Goal: Task Accomplishment & Management: Manage account settings

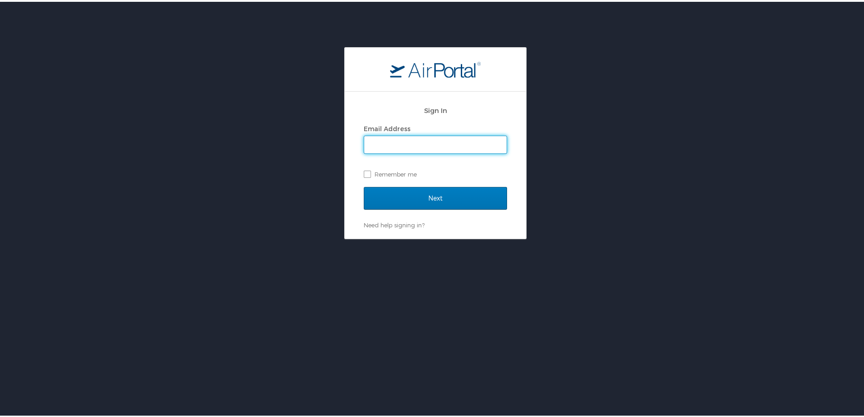
type input "susan.moon@cbtravel.com"
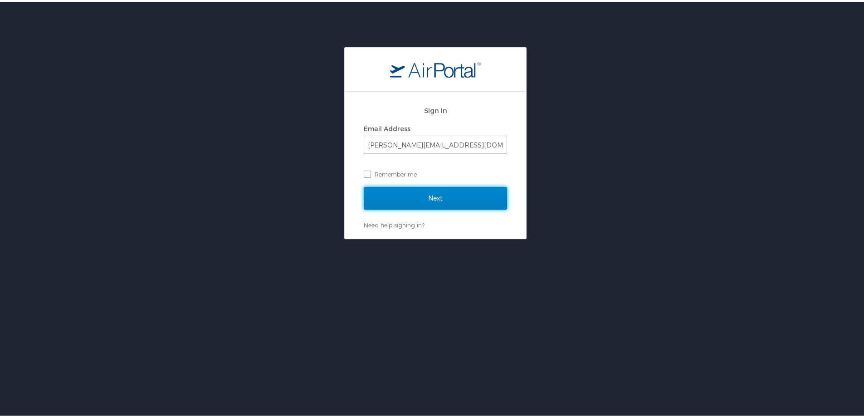
click at [393, 194] on input "Next" at bounding box center [435, 196] width 143 height 23
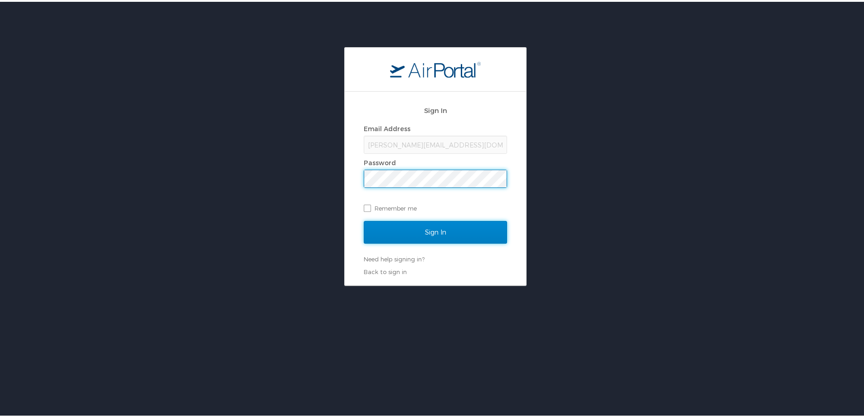
click at [409, 231] on input "Sign In" at bounding box center [435, 230] width 143 height 23
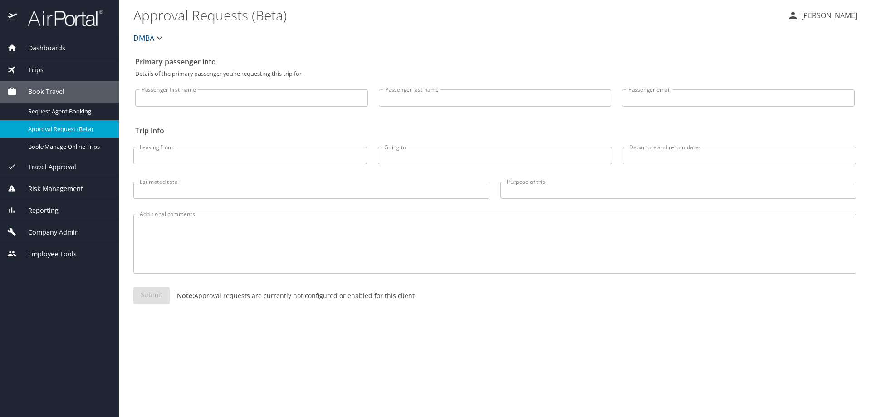
click at [60, 225] on div "Company Admin" at bounding box center [59, 232] width 119 height 22
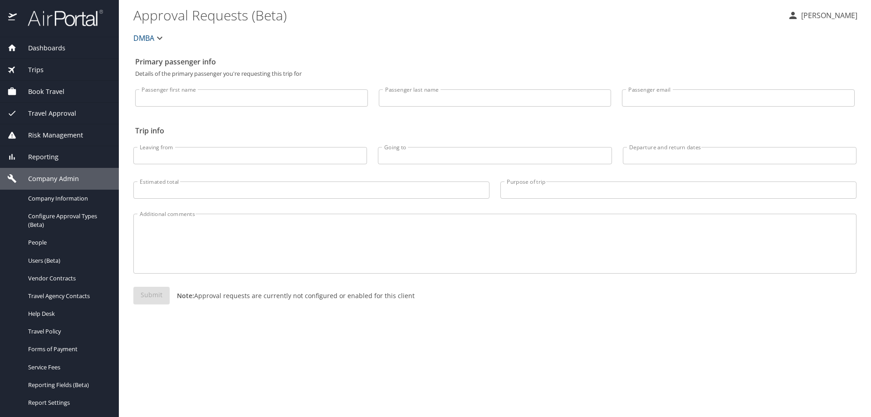
click at [53, 110] on span "Travel Approval" at bounding box center [46, 113] width 59 height 10
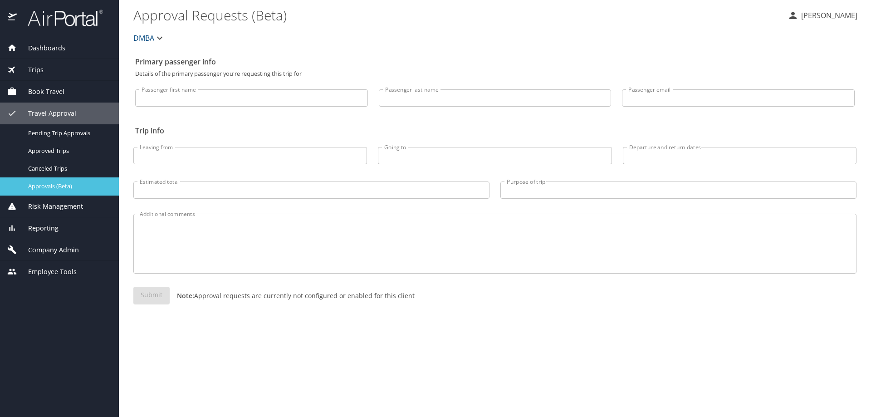
click at [61, 182] on span "Approvals (Beta)" at bounding box center [68, 186] width 80 height 9
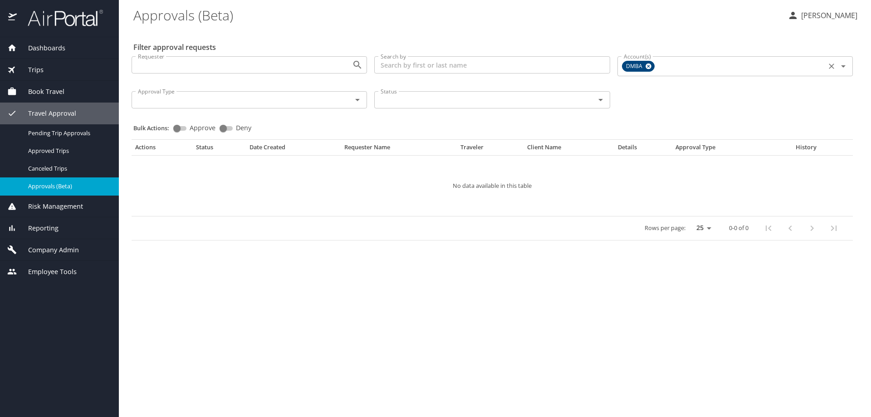
click at [647, 68] on icon at bounding box center [649, 67] width 6 height 6
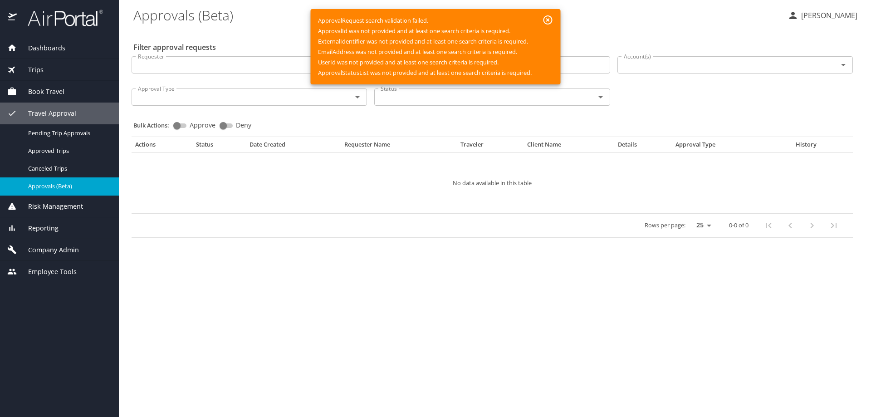
click at [647, 68] on input "Account(s)" at bounding box center [721, 65] width 203 height 12
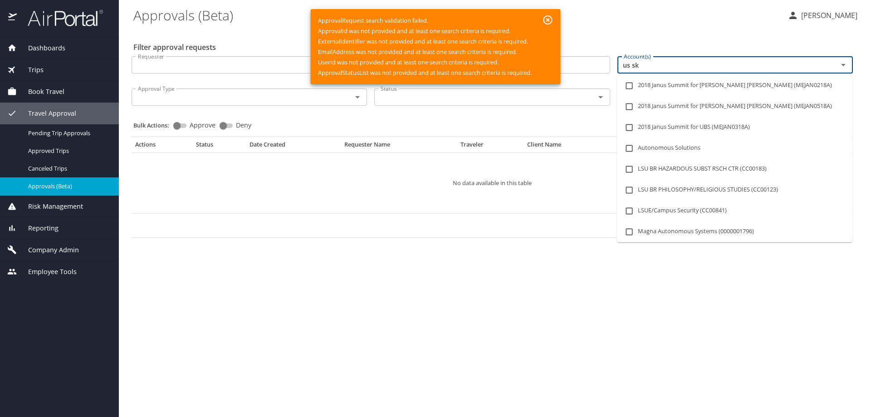
type input "us ski"
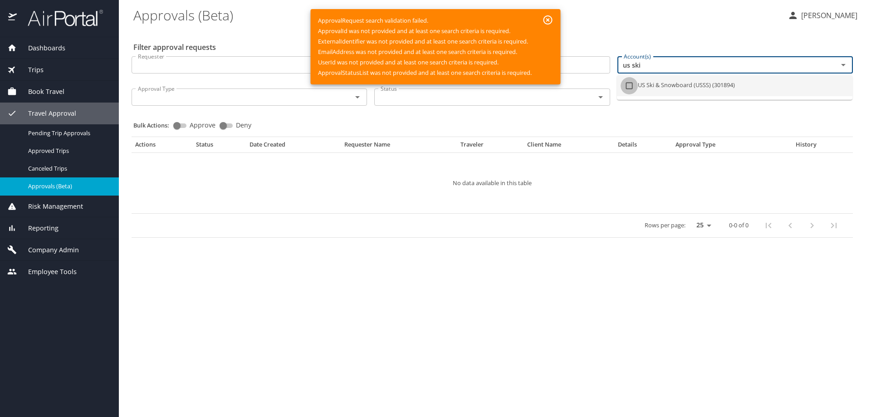
click at [629, 88] on input "checkbox" at bounding box center [629, 85] width 17 height 17
checkbox input "true"
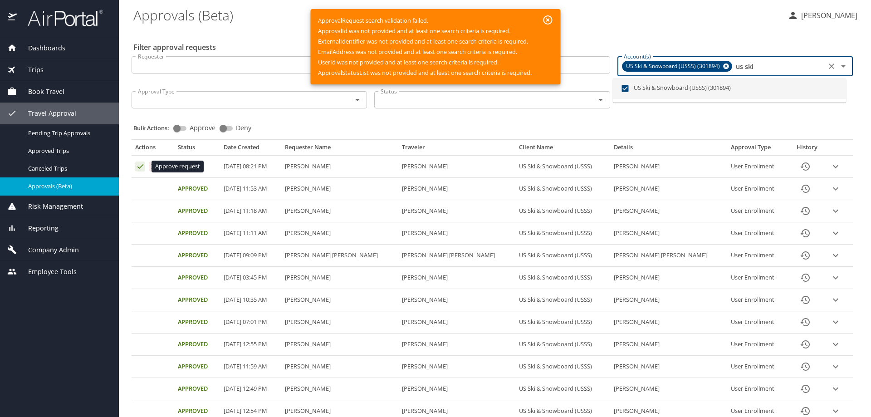
type input "us ski"
click at [140, 165] on icon "Approval table" at bounding box center [140, 166] width 9 height 9
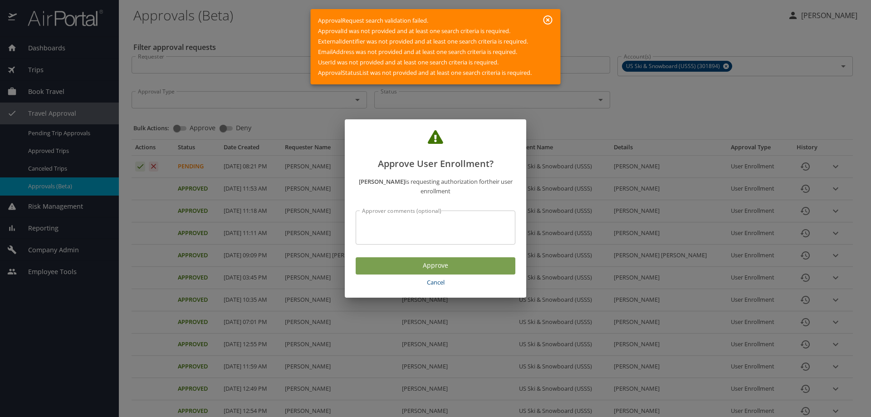
click at [452, 259] on button "Approve" at bounding box center [436, 266] width 160 height 18
